Goal: Task Accomplishment & Management: Complete application form

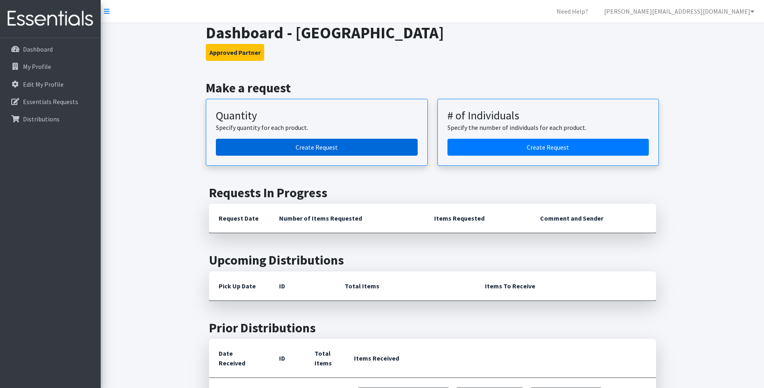
click at [289, 145] on link "Create Request" at bounding box center [317, 147] width 202 height 17
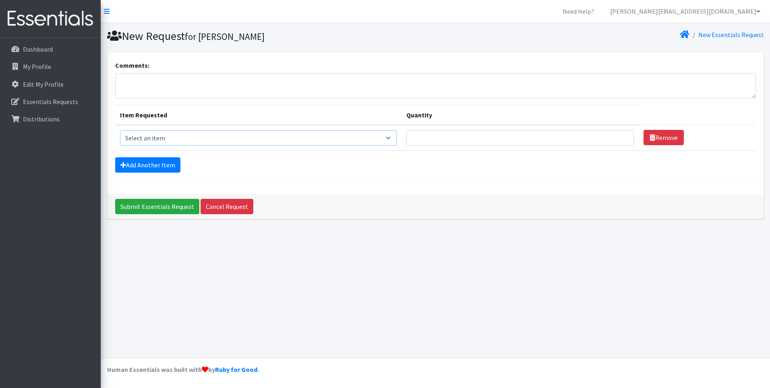
click at [258, 143] on select "Select an item Adult Briefs (Medium) Adult Briefs (XL) Adult Briefs (XS) Adult …" at bounding box center [258, 137] width 277 height 15
select select "4646"
click at [120, 130] on select "Select an item Adult Briefs (Medium) Adult Briefs (XL) Adult Briefs (XS) Adult …" at bounding box center [258, 137] width 277 height 15
click at [446, 137] on input "Quantity" at bounding box center [521, 137] width 228 height 15
type input "50"
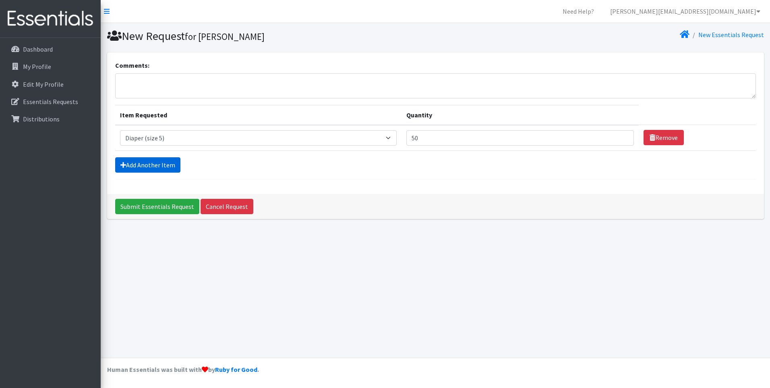
click at [164, 168] on link "Add Another Item" at bounding box center [147, 164] width 65 height 15
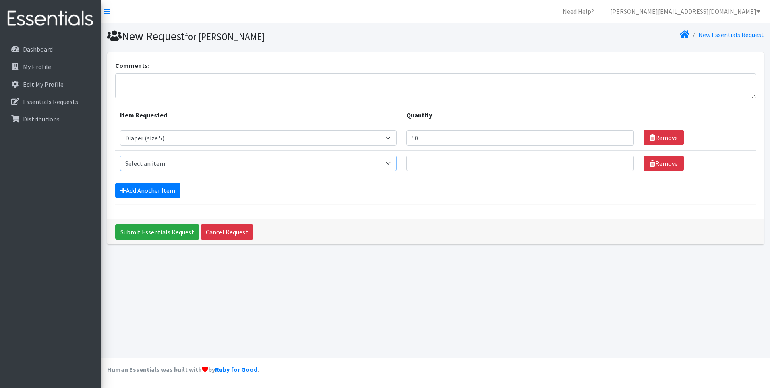
click at [199, 158] on select "Select an item Adult Briefs (Medium) Adult Briefs (XL) Adult Briefs (XS) Adult …" at bounding box center [258, 163] width 277 height 15
select select "4649"
click at [120, 156] on select "Select an item Adult Briefs (Medium) Adult Briefs (XL) Adult Briefs (XS) Adult …" at bounding box center [258, 163] width 277 height 15
click at [462, 164] on input "Quantity" at bounding box center [521, 163] width 228 height 15
type input "60"
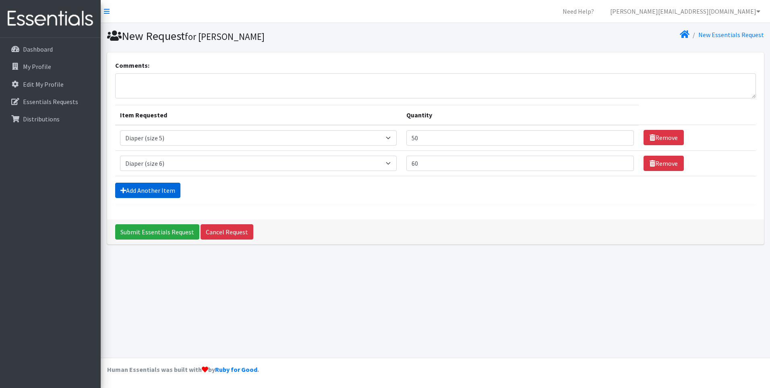
click at [146, 195] on link "Add Another Item" at bounding box center [147, 190] width 65 height 15
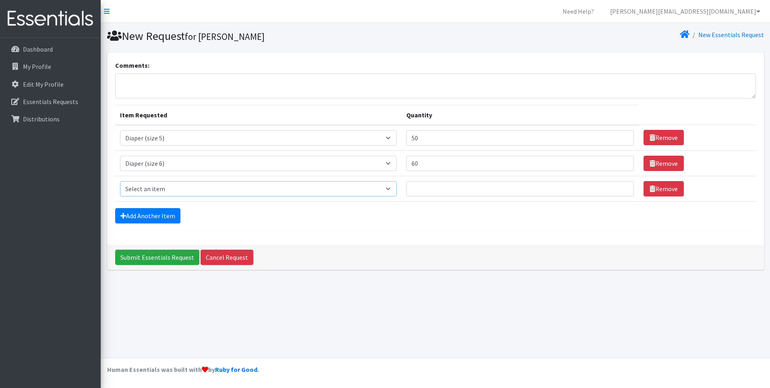
click at [217, 186] on select "Select an item Adult Briefs (Medium) Adult Briefs (XL) Adult Briefs (XS) Adult …" at bounding box center [258, 188] width 277 height 15
select select "5868"
click at [120, 181] on select "Select an item Adult Briefs (Medium) Adult Briefs (XL) Adult Briefs (XS) Adult …" at bounding box center [258, 188] width 277 height 15
click at [493, 195] on input "Quantity" at bounding box center [521, 188] width 228 height 15
type input "10"
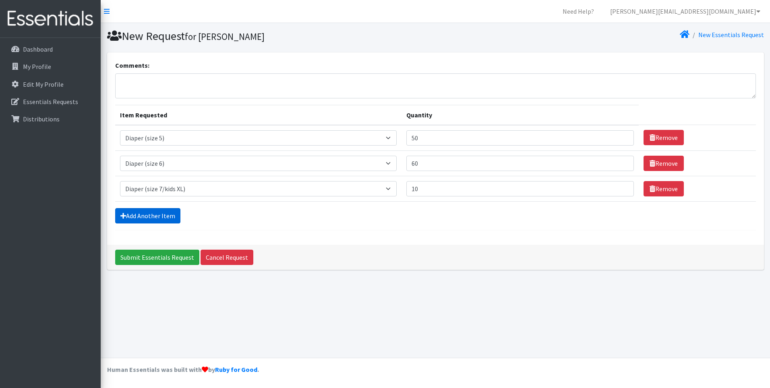
click at [138, 222] on link "Add Another Item" at bounding box center [147, 215] width 65 height 15
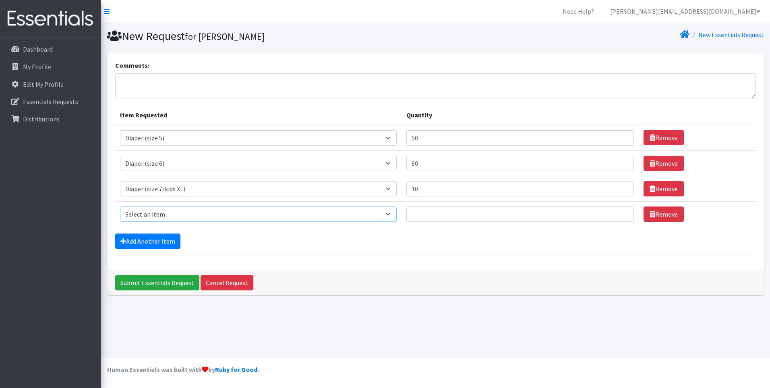
click at [160, 211] on select "Select an item Adult Briefs (Medium) Adult Briefs (XL) Adult Briefs (XS) Adult …" at bounding box center [258, 213] width 277 height 15
select select "12686"
click at [120, 206] on select "Select an item Adult Briefs (Medium) Adult Briefs (XL) Adult Briefs (XS) Adult …" at bounding box center [258, 213] width 277 height 15
click at [438, 214] on input "Quantity" at bounding box center [521, 213] width 228 height 15
type input "300"
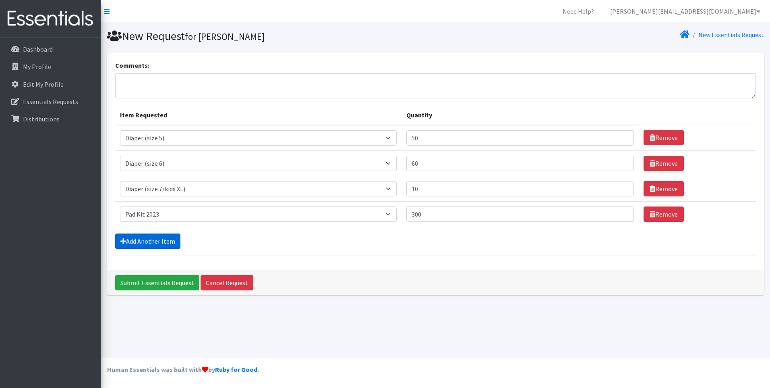
click at [131, 246] on link "Add Another Item" at bounding box center [147, 240] width 65 height 15
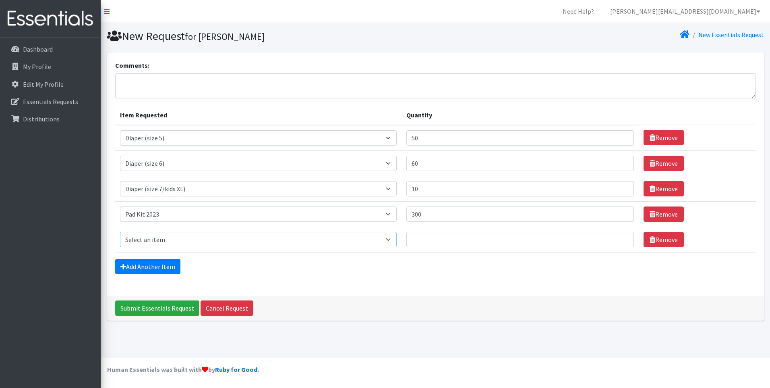
click at [146, 241] on select "Select an item Adult Briefs (Medium) Adult Briefs (XL) Adult Briefs (XS) Adult …" at bounding box center [258, 239] width 277 height 15
select select "12643"
click at [120, 232] on select "Select an item Adult Briefs (Medium) Adult Briefs (XL) Adult Briefs (XS) Adult …" at bounding box center [258, 239] width 277 height 15
click at [457, 242] on input "Quantity" at bounding box center [521, 239] width 228 height 15
type input "1"
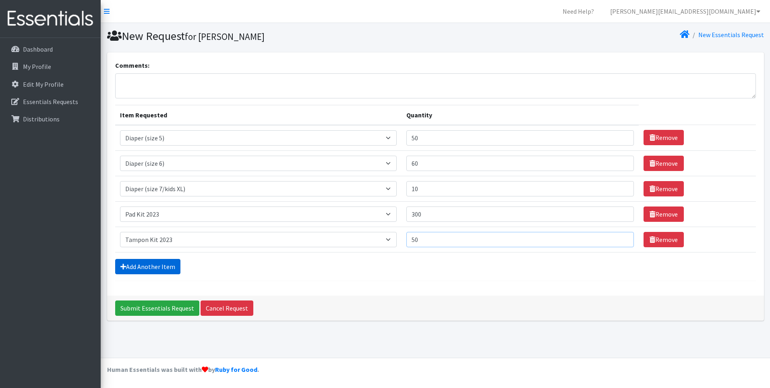
type input "50"
click at [158, 261] on link "Add Another Item" at bounding box center [147, 266] width 65 height 15
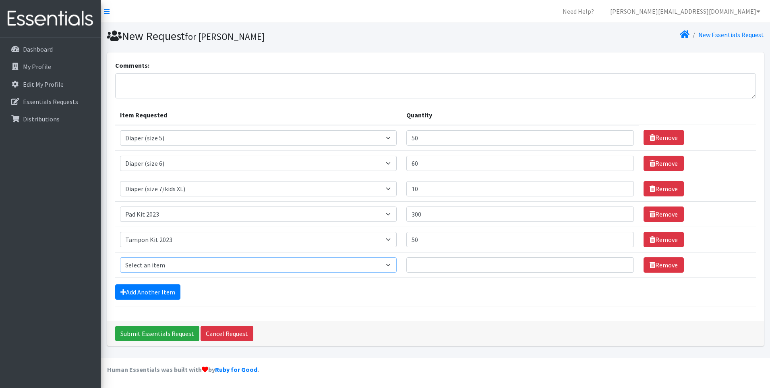
click at [169, 267] on select "Select an item Adult Briefs (Medium) Adult Briefs (XL) Adult Briefs (XS) Adult …" at bounding box center [258, 264] width 277 height 15
select select "4665"
click at [120, 257] on select "Select an item Adult Briefs (Medium) Adult Briefs (XL) Adult Briefs (XS) Adult …" at bounding box center [258, 264] width 277 height 15
click at [450, 262] on input "Quantity" at bounding box center [521, 264] width 228 height 15
type input "250"
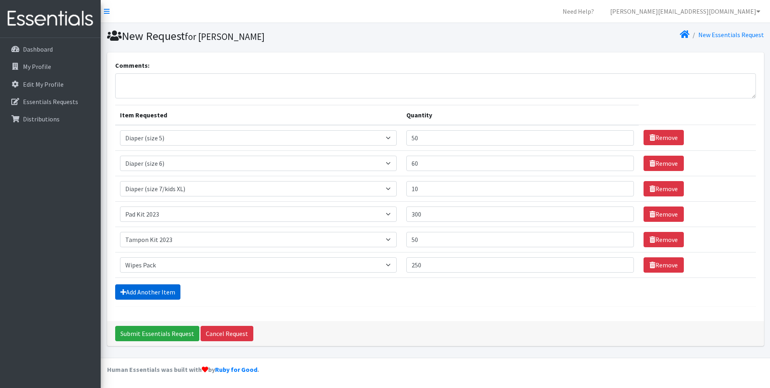
click at [166, 293] on link "Add Another Item" at bounding box center [147, 291] width 65 height 15
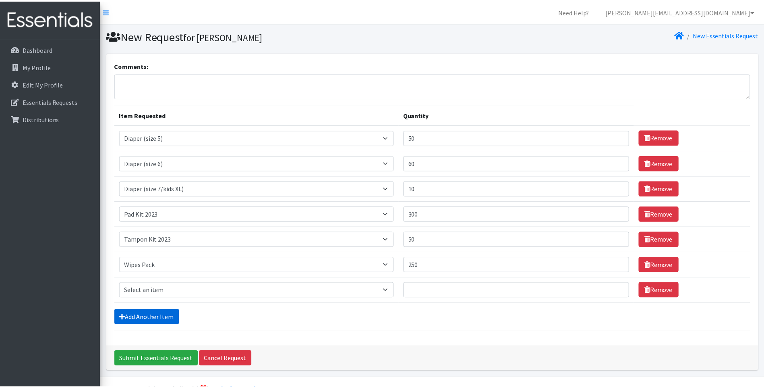
scroll to position [20, 0]
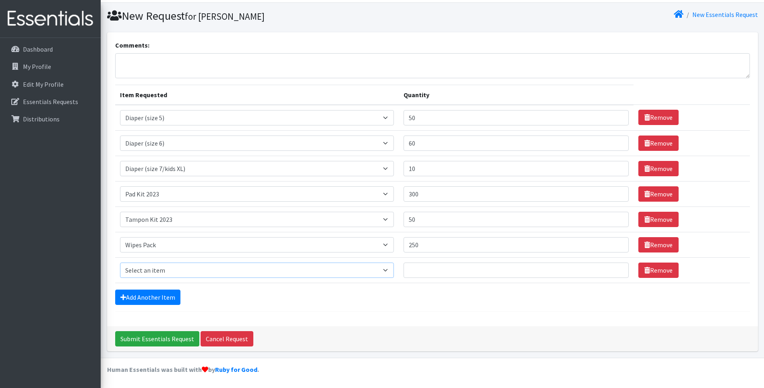
click at [203, 268] on select "Select an item Adult Briefs (Medium) Adult Briefs (XL) Adult Briefs (XS) Adult …" at bounding box center [257, 269] width 274 height 15
select select "11294"
click at [120, 262] on select "Select an item Adult Briefs (Medium) Adult Briefs (XL) Adult Briefs (XS) Adult …" at bounding box center [257, 269] width 274 height 15
click at [454, 274] on input "Quantity" at bounding box center [516, 269] width 225 height 15
type input "10"
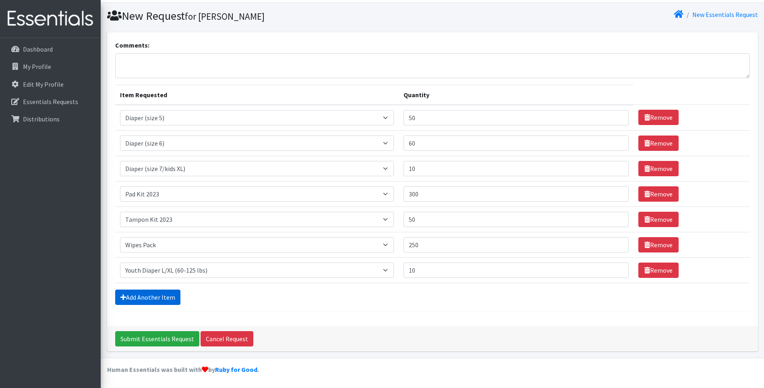
click at [152, 299] on link "Add Another Item" at bounding box center [147, 296] width 65 height 15
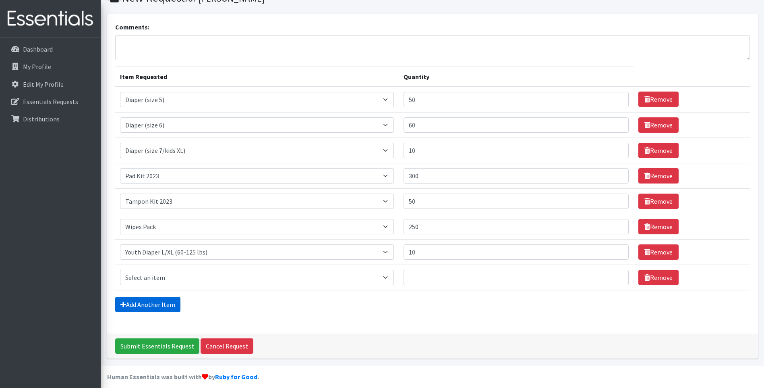
scroll to position [46, 0]
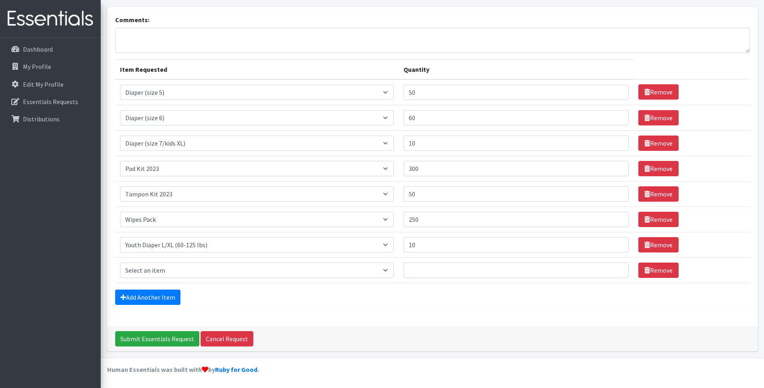
click at [167, 261] on td "Item Requested Select an item Adult Briefs (Medium) Adult Briefs (XL) Adult Bri…" at bounding box center [257, 269] width 284 height 25
click at [167, 267] on select "Select an item Adult Briefs (Medium) Adult Briefs (XL) Adult Briefs (XS) Adult …" at bounding box center [257, 269] width 274 height 15
select select "11293"
click at [120, 262] on select "Select an item Adult Briefs (Medium) Adult Briefs (XL) Adult Briefs (XS) Adult …" at bounding box center [257, 269] width 274 height 15
click at [444, 272] on input "Quantity" at bounding box center [516, 269] width 225 height 15
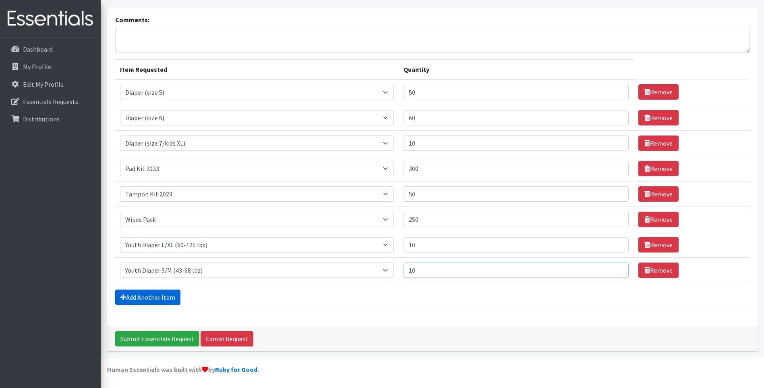
type input "10"
click at [160, 304] on link "Add Another Item" at bounding box center [147, 296] width 65 height 15
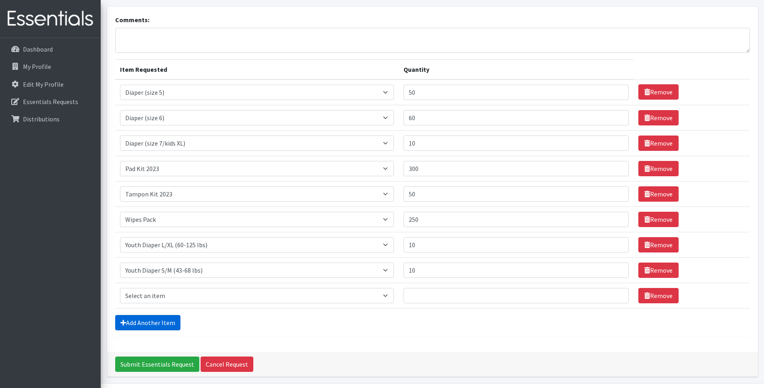
scroll to position [71, 0]
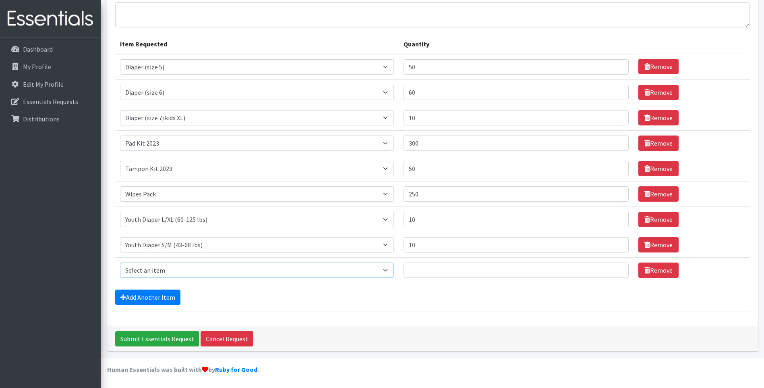
click at [165, 274] on select "Select an item Adult Briefs (Medium) Adult Briefs (XL) Adult Briefs (XS) Adult …" at bounding box center [257, 269] width 274 height 15
select select "11412"
click at [120, 262] on select "Select an item Adult Briefs (Medium) Adult Briefs (XL) Adult Briefs (XS) Adult …" at bounding box center [257, 269] width 274 height 15
click at [444, 270] on input "Quantity" at bounding box center [516, 269] width 225 height 15
type input "10"
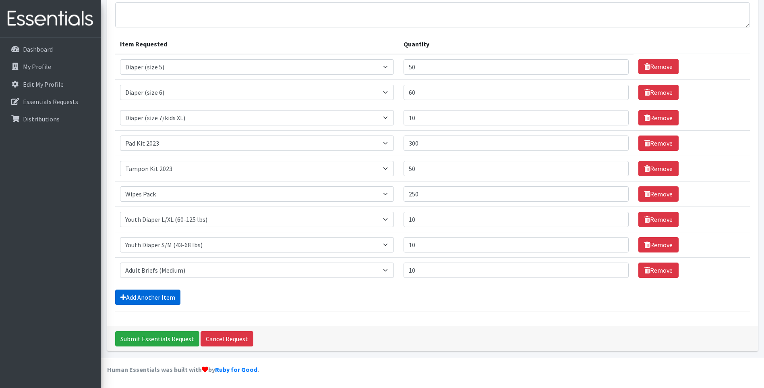
click at [170, 297] on link "Add Another Item" at bounding box center [147, 296] width 65 height 15
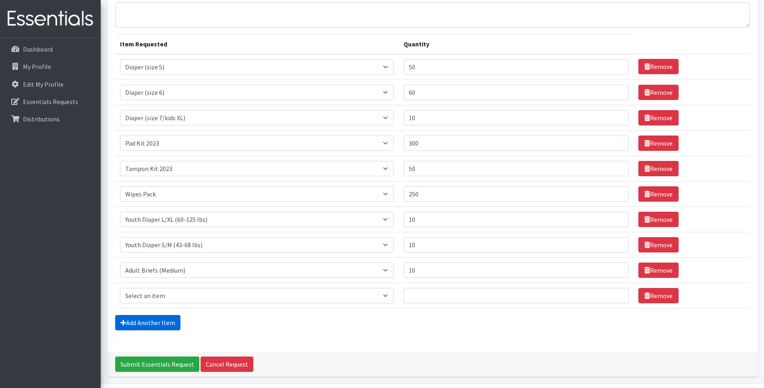
scroll to position [96, 0]
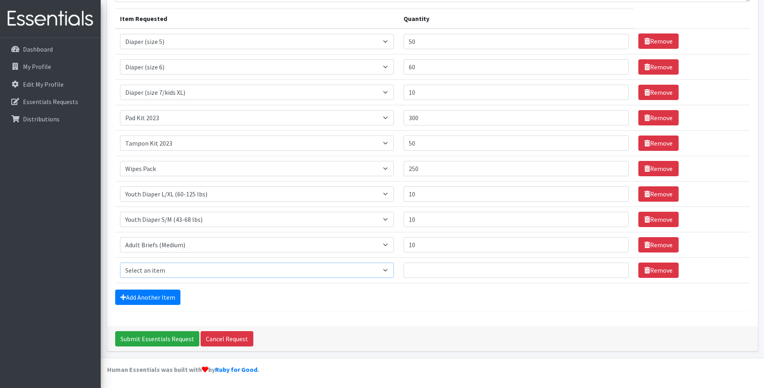
click at [234, 268] on select "Select an item Adult Briefs (Medium) Adult Briefs (XL) Adult Briefs (XS) Adult …" at bounding box center [257, 269] width 274 height 15
select select "11413"
click at [120, 262] on select "Select an item Adult Briefs (Medium) Adult Briefs (XL) Adult Briefs (XS) Adult …" at bounding box center [257, 269] width 274 height 15
click at [427, 267] on input "Quantity" at bounding box center [516, 269] width 225 height 15
type input "10"
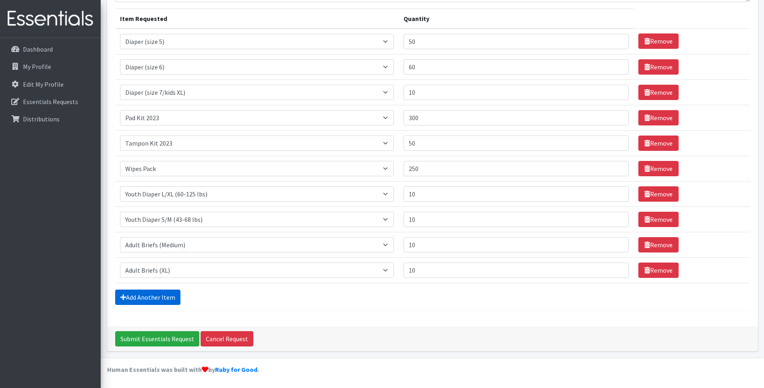
click at [168, 292] on link "Add Another Item" at bounding box center [147, 296] width 65 height 15
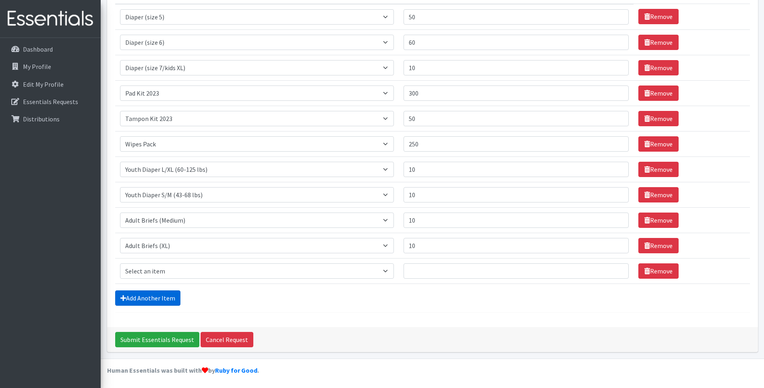
scroll to position [122, 0]
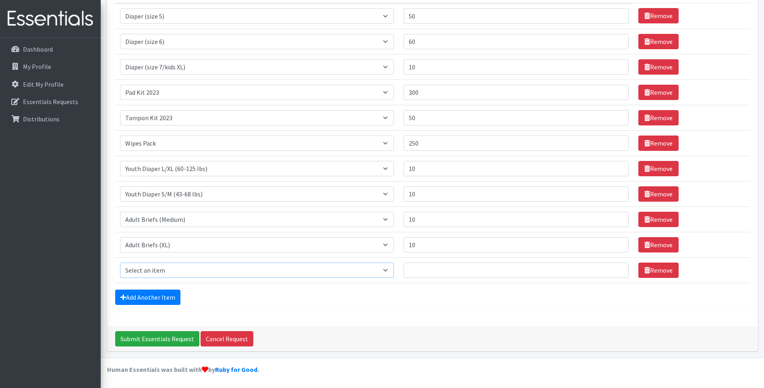
click at [201, 275] on select "Select an item Adult Briefs (Medium) Adult Briefs (XL) Adult Briefs (XS) Adult …" at bounding box center [257, 269] width 274 height 15
click at [340, 303] on div "Add Another Item" at bounding box center [432, 296] width 635 height 15
drag, startPoint x: 250, startPoint y: 270, endPoint x: 248, endPoint y: 264, distance: 7.1
click at [250, 270] on select "Select an item Adult Briefs (Medium) Adult Briefs (XL) Adult Briefs (XS) Adult …" at bounding box center [257, 269] width 274 height 15
select select "11411"
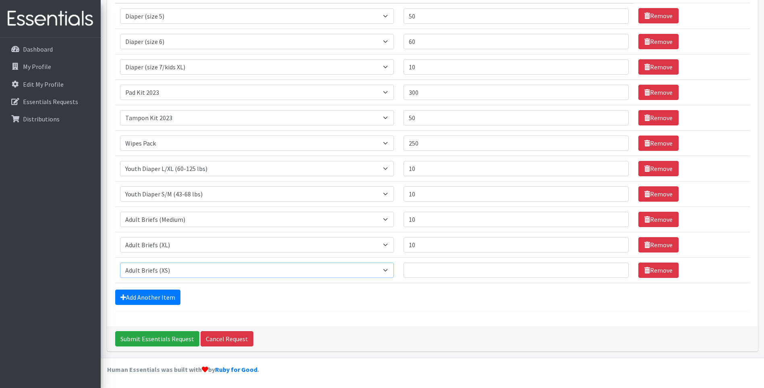
click at [120, 262] on select "Select an item Adult Briefs (Medium) Adult Briefs (XL) Adult Briefs (XS) Adult …" at bounding box center [257, 269] width 274 height 15
click at [434, 270] on input "Quantity" at bounding box center [516, 269] width 225 height 15
type input "10"
click at [156, 299] on link "Add Another Item" at bounding box center [147, 296] width 65 height 15
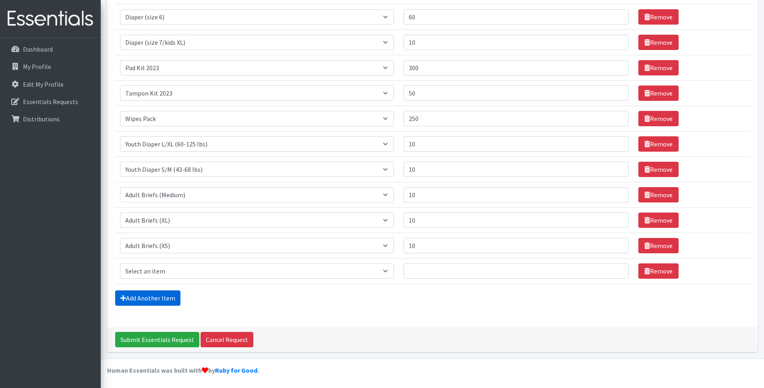
scroll to position [147, 0]
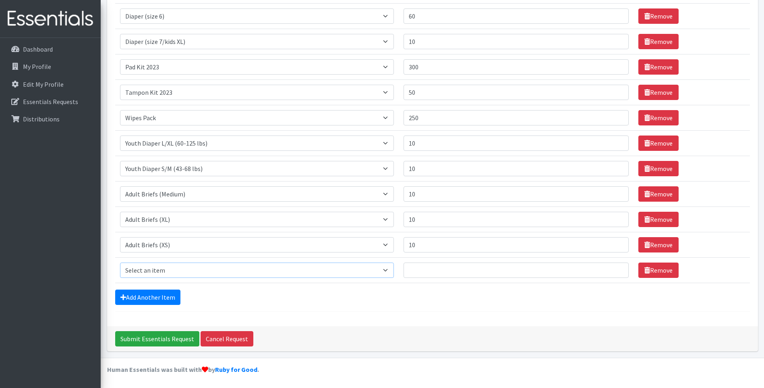
click at [186, 271] on select "Select an item Adult Briefs (Medium) Adult Briefs (XL) Adult Briefs (XS) Adult …" at bounding box center [257, 269] width 274 height 15
select select "12125"
click at [120, 262] on select "Select an item Adult Briefs (Medium) Adult Briefs (XL) Adult Briefs (XS) Adult …" at bounding box center [257, 269] width 274 height 15
click at [433, 274] on input "Quantity" at bounding box center [516, 269] width 225 height 15
type input "10"
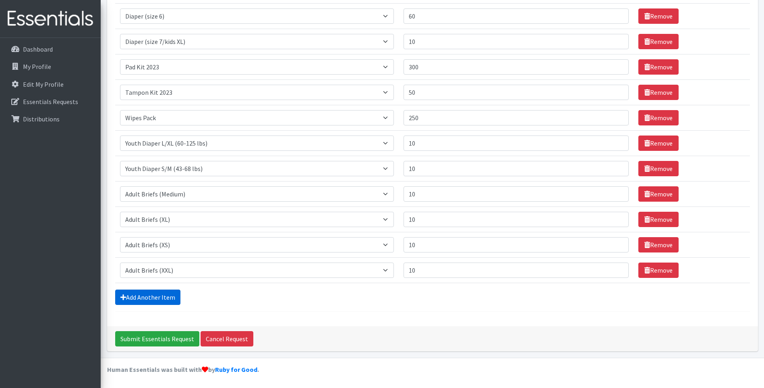
click at [142, 293] on link "Add Another Item" at bounding box center [147, 296] width 65 height 15
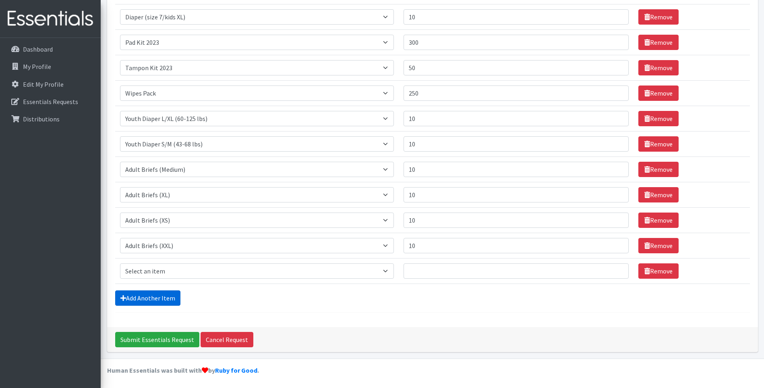
scroll to position [172, 0]
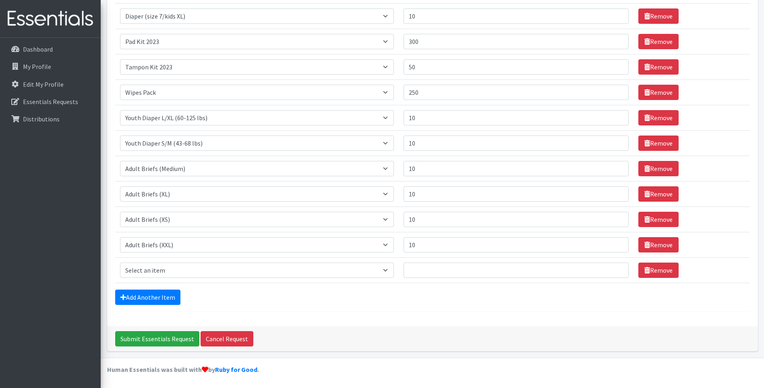
drag, startPoint x: 176, startPoint y: 282, endPoint x: 172, endPoint y: 272, distance: 11.2
click at [176, 282] on td "Item Requested Select an item Adult Briefs (Medium) Adult Briefs (XL) Adult Bri…" at bounding box center [257, 269] width 284 height 25
click at [171, 270] on select "Select an item Adult Briefs (Medium) Adult Briefs (XL) Adult Briefs (XS) Adult …" at bounding box center [257, 269] width 274 height 15
select select "4642"
click at [120, 262] on select "Select an item Adult Briefs (Medium) Adult Briefs (XL) Adult Briefs (XS) Adult …" at bounding box center [257, 269] width 274 height 15
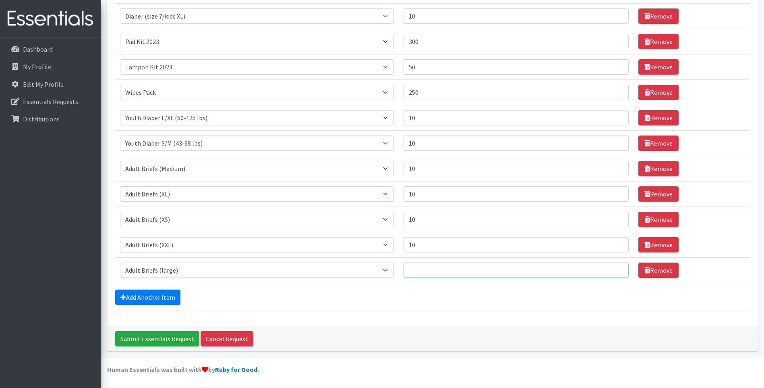
click at [434, 269] on input "Quantity" at bounding box center [516, 269] width 225 height 15
type input "10"
click at [160, 294] on link "Add Another Item" at bounding box center [147, 296] width 65 height 15
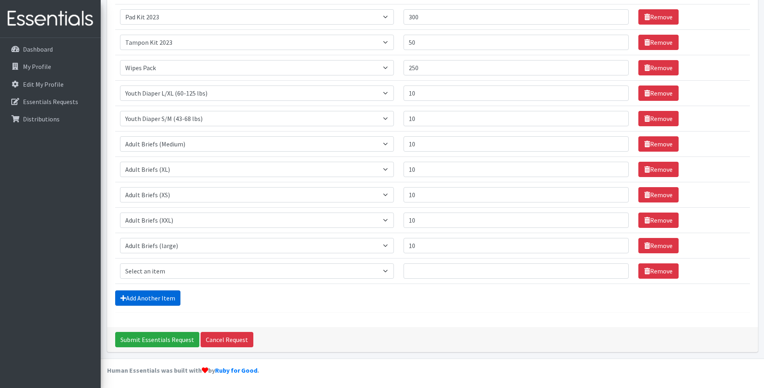
scroll to position [198, 0]
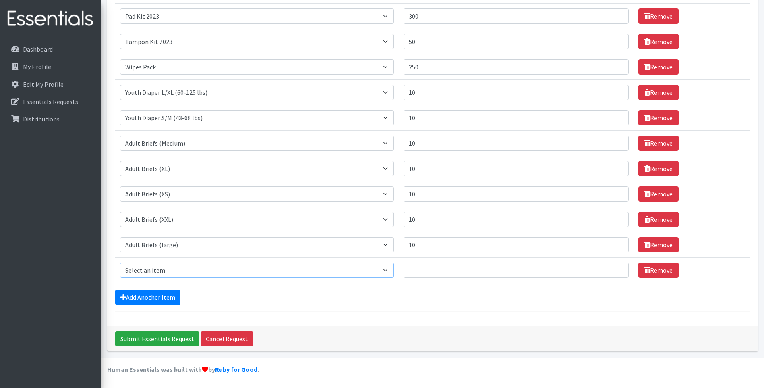
drag, startPoint x: 178, startPoint y: 273, endPoint x: 178, endPoint y: 263, distance: 9.7
click at [178, 273] on select "Select an item Adult Briefs (Medium) Adult Briefs (XL) Adult Briefs (XS) Adult …" at bounding box center [257, 269] width 274 height 15
select select "5277"
click at [120, 262] on select "Select an item Adult Briefs (Medium) Adult Briefs (XL) Adult Briefs (XS) Adult …" at bounding box center [257, 269] width 274 height 15
click at [427, 279] on td "Quantity" at bounding box center [516, 269] width 235 height 25
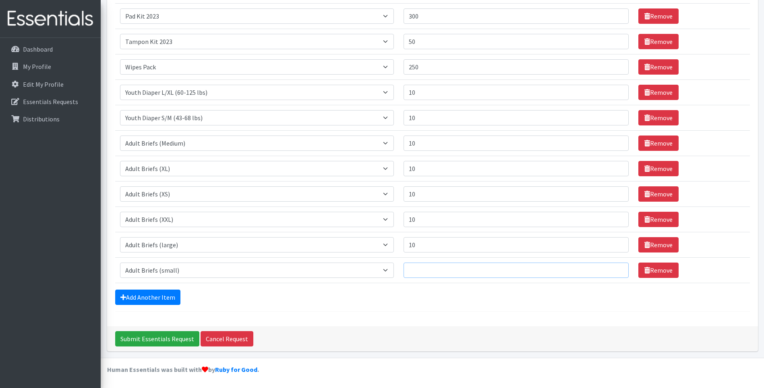
click at [424, 271] on input "Quantity" at bounding box center [516, 269] width 225 height 15
type input "10"
click at [148, 300] on link "Add Another Item" at bounding box center [147, 296] width 65 height 15
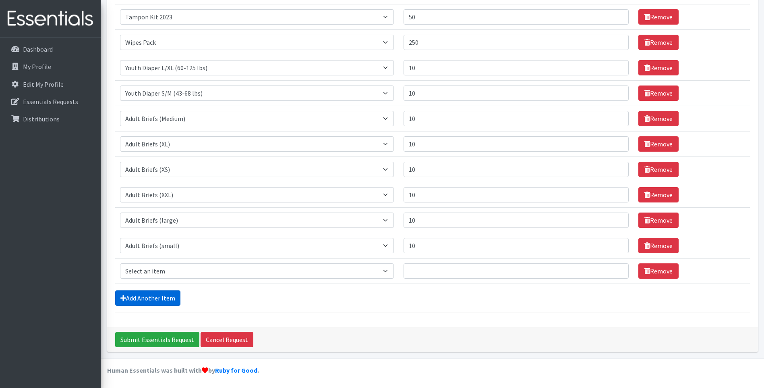
scroll to position [223, 0]
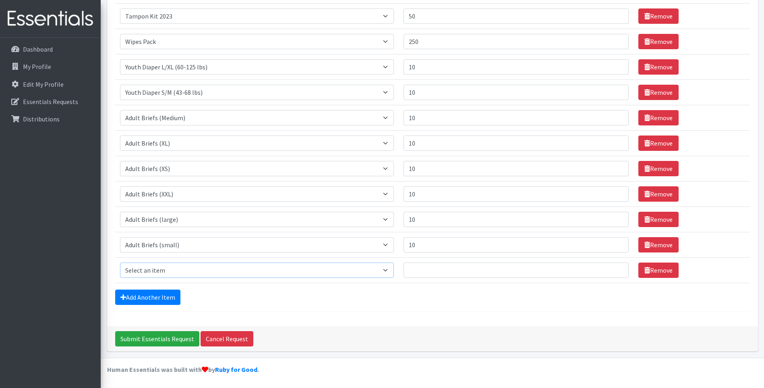
click at [155, 266] on select "Select an item Adult Briefs (Medium) Adult Briefs (XL) Adult Briefs (XS) Adult …" at bounding box center [257, 269] width 274 height 15
click at [408, 303] on div "Add Another Item" at bounding box center [432, 296] width 635 height 15
click at [648, 270] on link "Remove" at bounding box center [659, 269] width 40 height 15
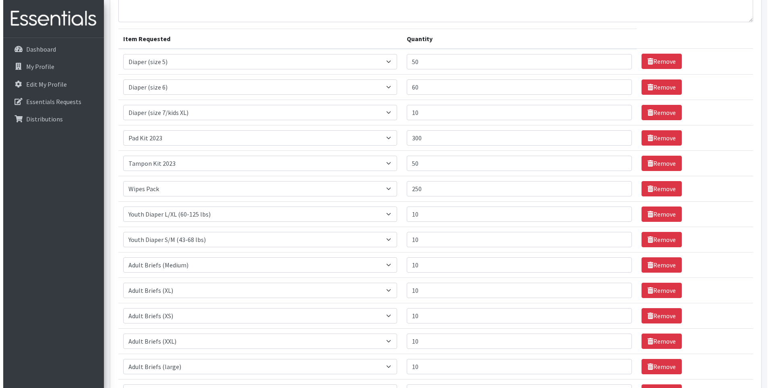
scroll to position [198, 0]
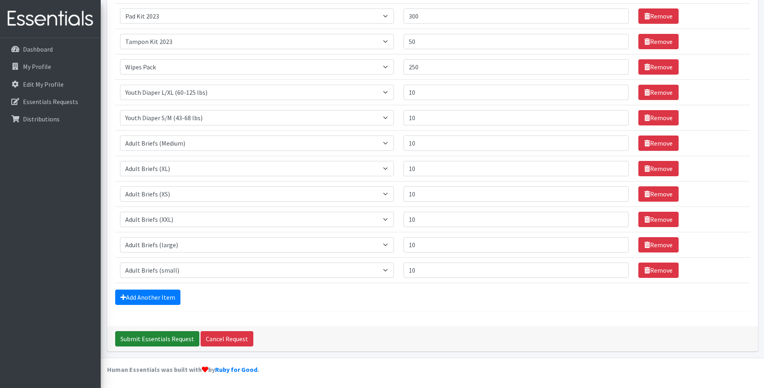
click at [170, 339] on input "Submit Essentials Request" at bounding box center [157, 338] width 84 height 15
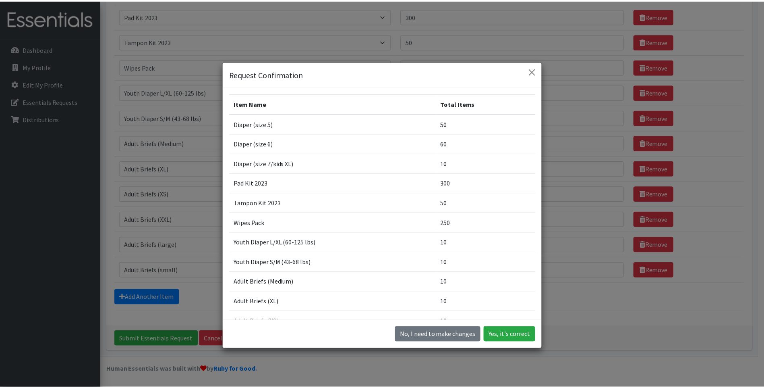
scroll to position [112, 0]
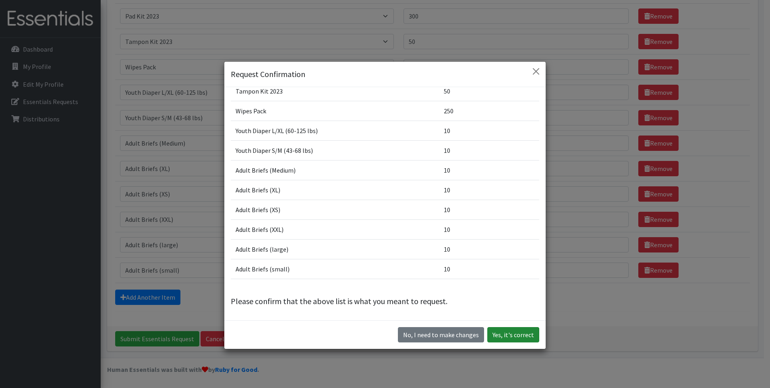
click at [507, 336] on button "Yes, it's correct" at bounding box center [514, 334] width 52 height 15
